Goal: Information Seeking & Learning: Understand process/instructions

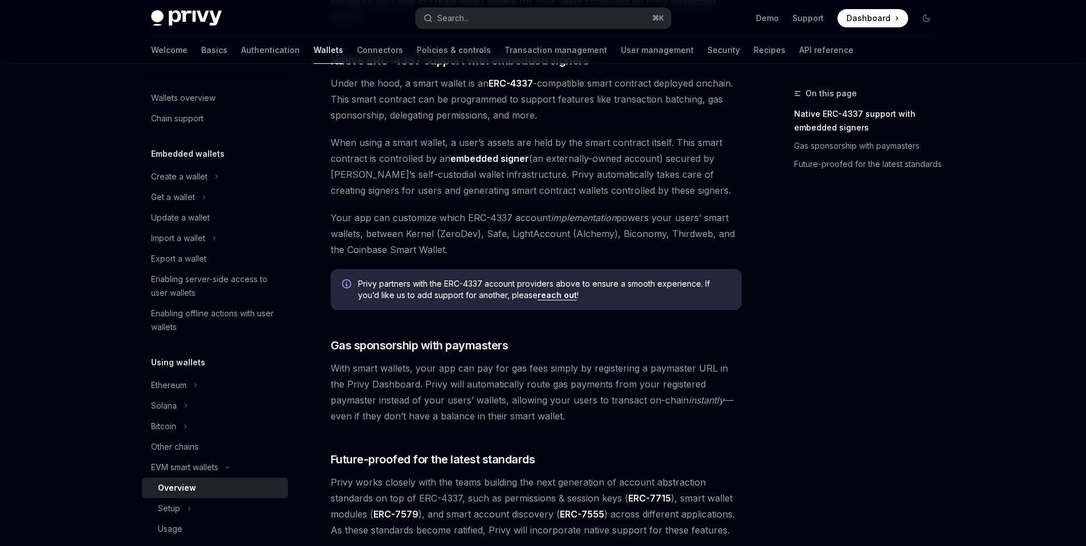
scroll to position [86, 0]
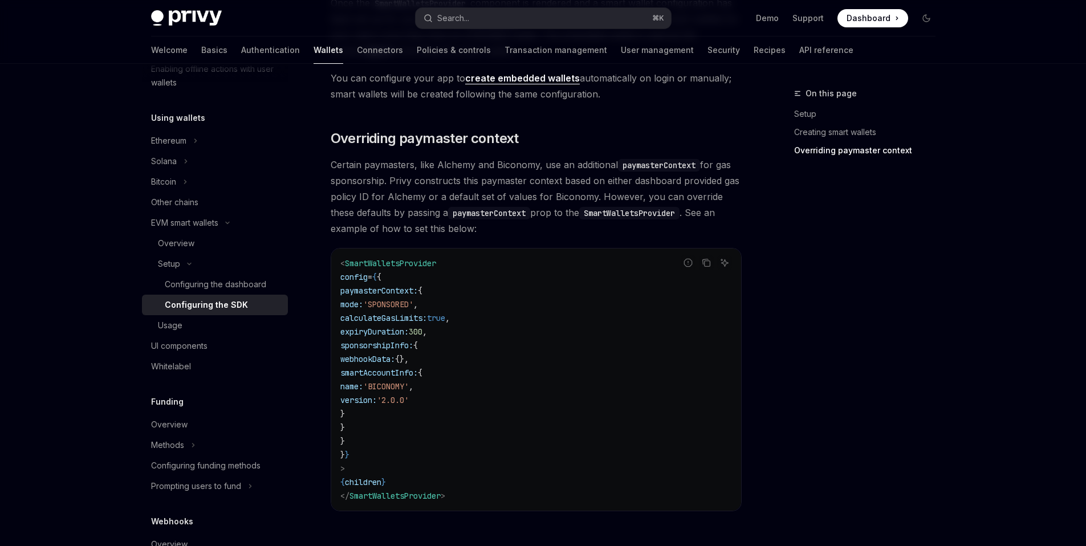
scroll to position [717, 0]
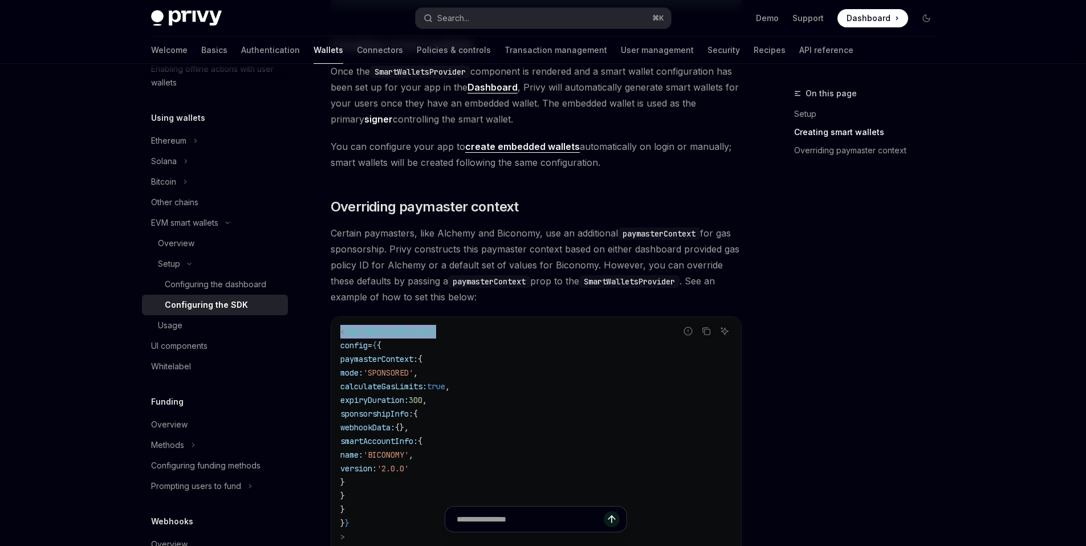
drag, startPoint x: 346, startPoint y: 328, endPoint x: 330, endPoint y: 329, distance: 16.0
click at [329, 330] on div "Setup Configure smart wallets in the SDK OpenAI Open in ChatGPT OpenAI Open in …" at bounding box center [429, 75] width 629 height 1413
copy span "< SmartWalletsProvider"
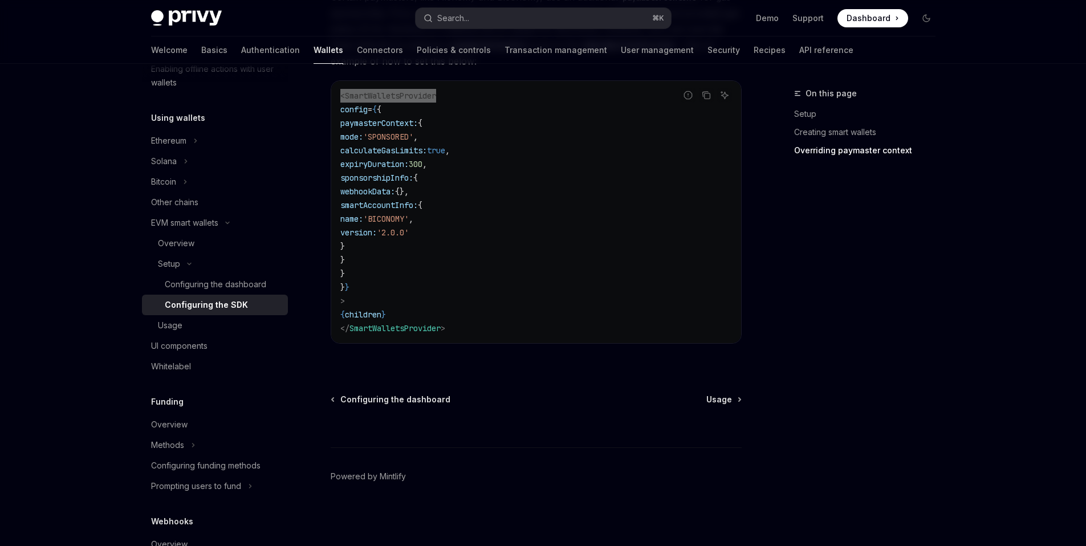
scroll to position [933, 0]
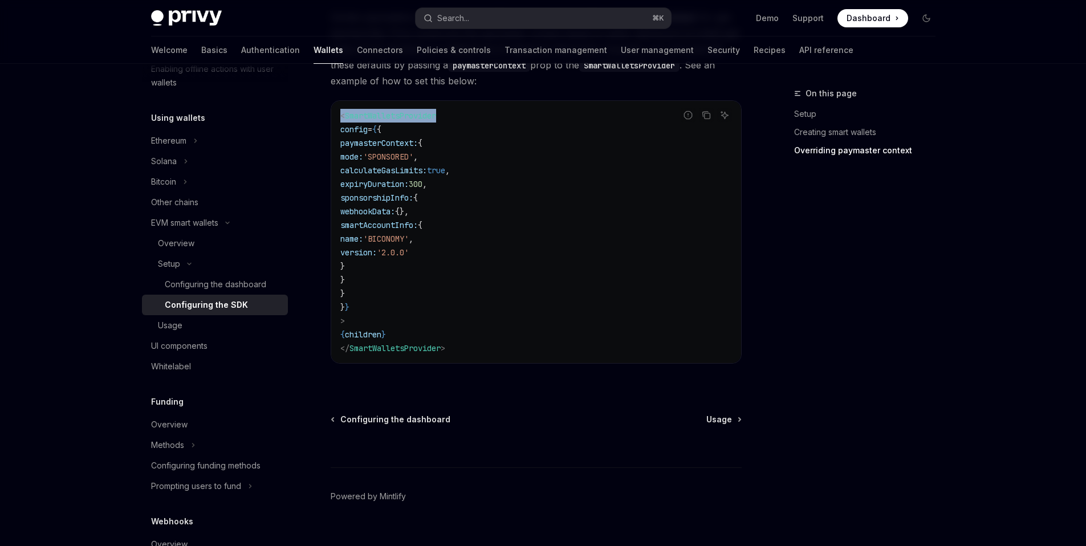
click at [413, 158] on span "'SPONSORED'" at bounding box center [388, 157] width 50 height 10
click at [419, 165] on span "calculateGasLimits:" at bounding box center [383, 170] width 87 height 10
click at [413, 157] on span "'SPONSORED'" at bounding box center [388, 157] width 50 height 10
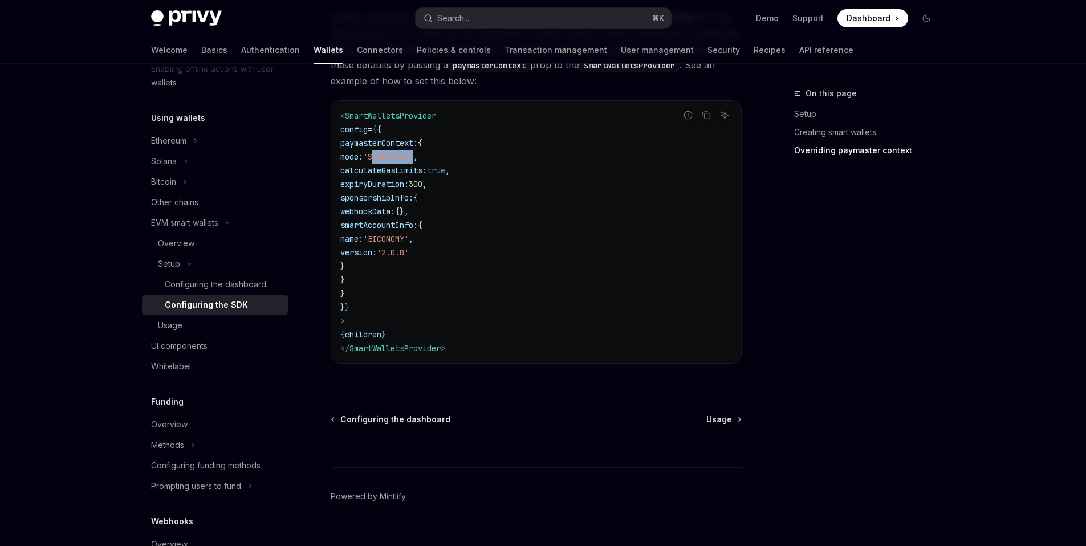
click at [413, 157] on span "'SPONSORED'" at bounding box center [388, 157] width 50 height 10
copy span "SPONSORED"
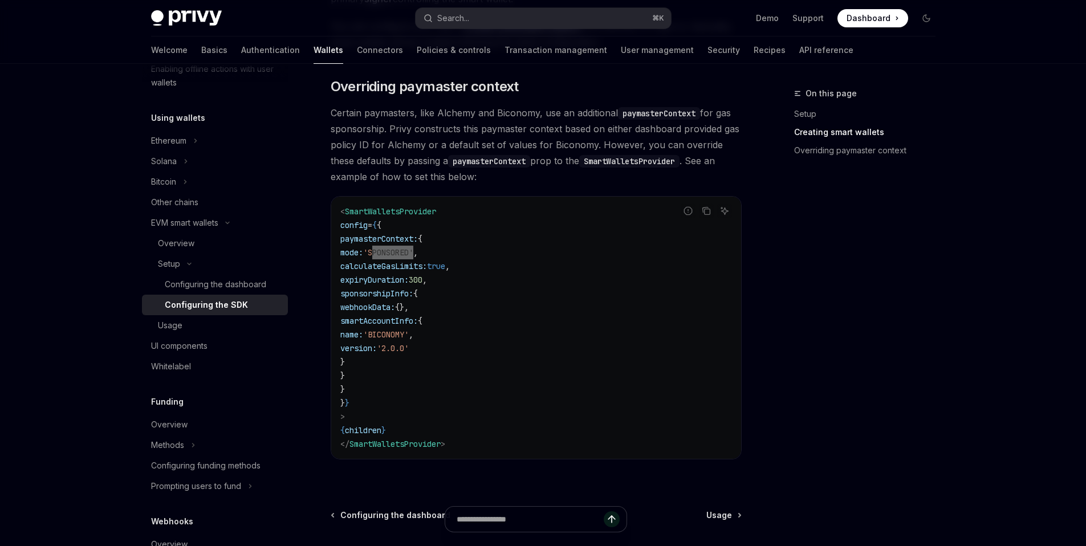
scroll to position [872, 0]
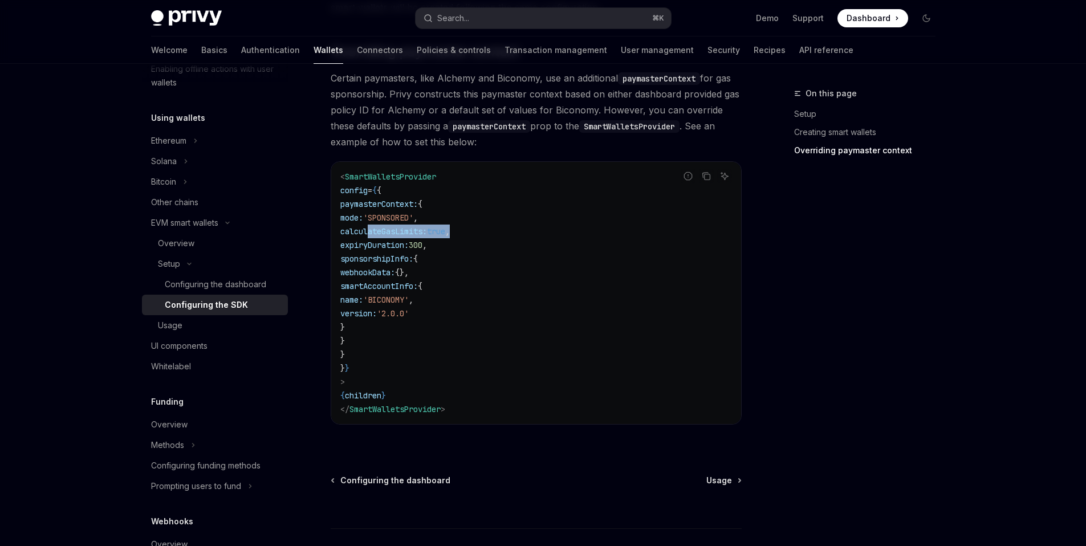
drag, startPoint x: 498, startPoint y: 233, endPoint x: 367, endPoint y: 234, distance: 131.1
click at [367, 234] on code "< SmartWalletsProvider config = { { paymasterContext: { mode: 'SPONSORED' , cal…" at bounding box center [536, 293] width 392 height 246
copy span "calculateGasLimits: true ,"
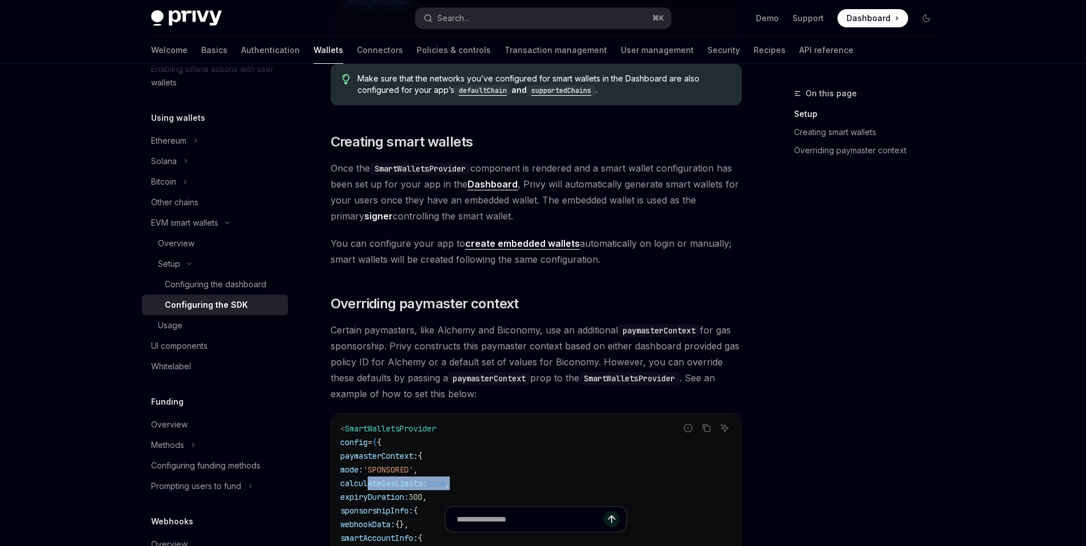
scroll to position [620, 0]
drag, startPoint x: 477, startPoint y: 380, endPoint x: 530, endPoint y: 376, distance: 52.6
click at [478, 380] on code "paymasterContext" at bounding box center [489, 379] width 82 height 13
click at [618, 377] on code "SmartWalletsProvider" at bounding box center [629, 379] width 100 height 13
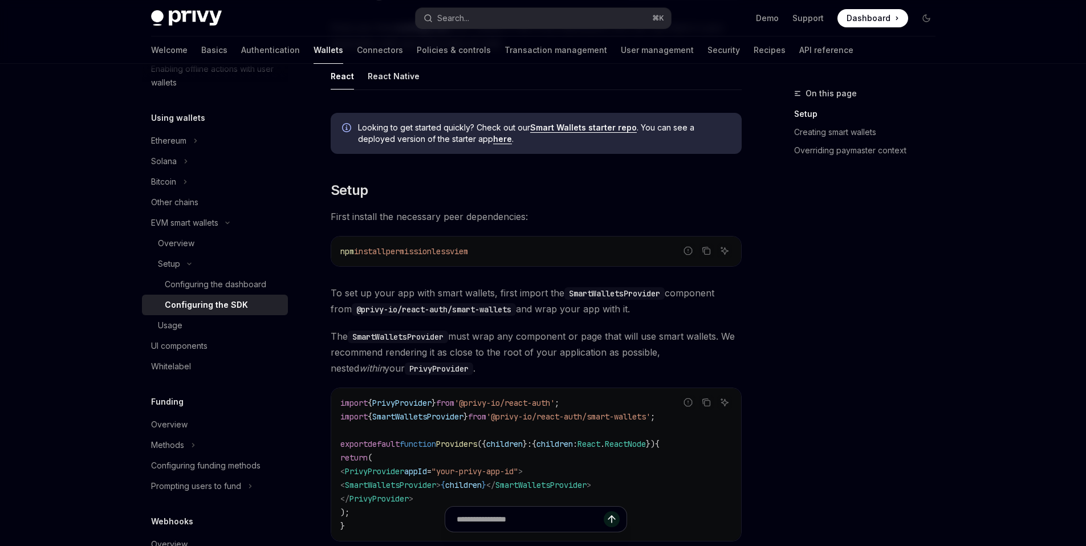
scroll to position [86, 0]
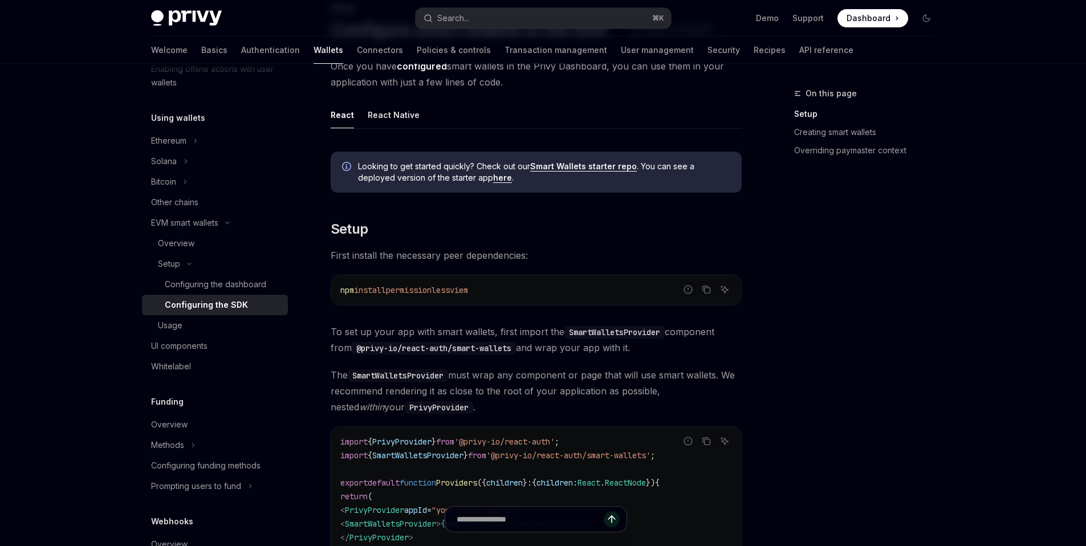
click at [612, 166] on link "Smart Wallets starter repo" at bounding box center [583, 166] width 107 height 10
